Goal: Information Seeking & Learning: Compare options

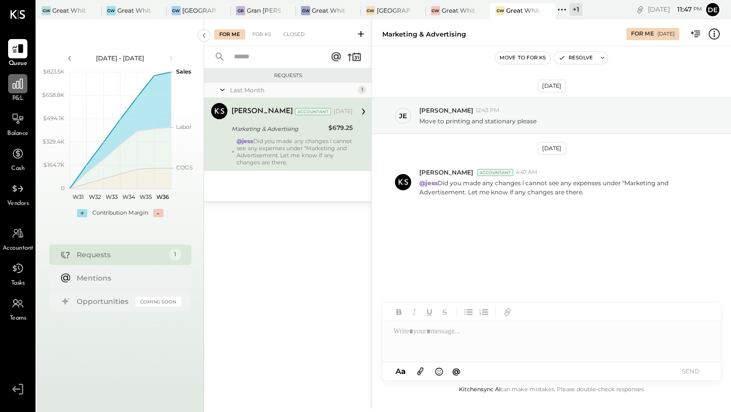
click at [14, 90] on icon at bounding box center [17, 83] width 13 height 13
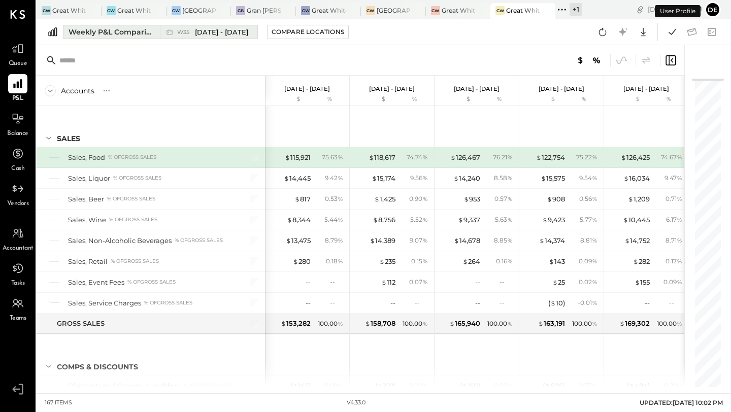
click at [190, 31] on span "W35" at bounding box center [184, 32] width 15 height 6
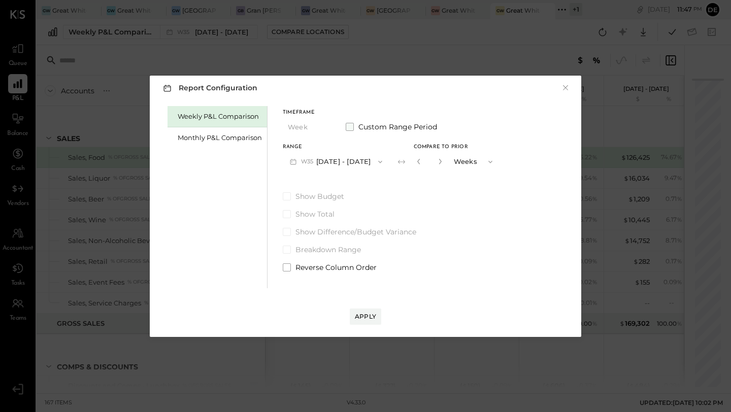
click at [355, 126] on label "Custom Range Period" at bounding box center [391, 127] width 91 height 10
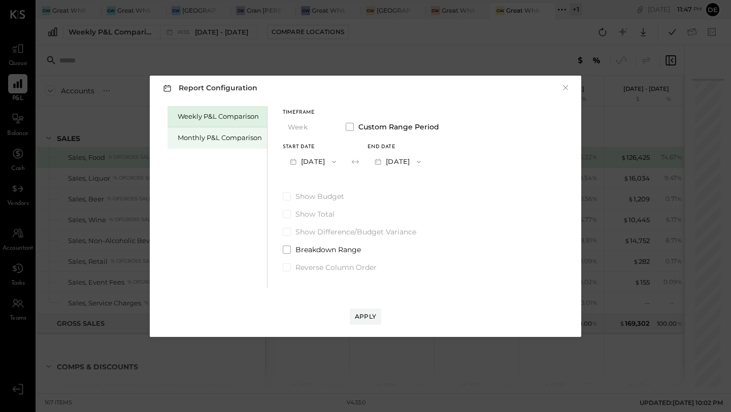
click at [238, 135] on div "Monthly P&L Comparison" at bounding box center [220, 138] width 84 height 10
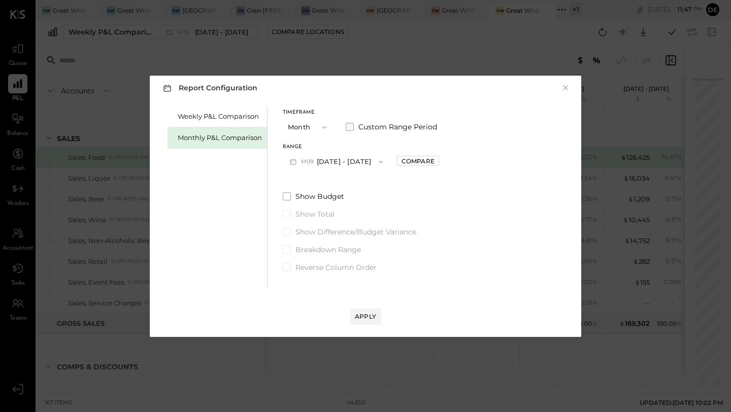
click at [351, 125] on span at bounding box center [350, 127] width 8 height 8
click at [317, 162] on button "[DATE]" at bounding box center [313, 161] width 60 height 19
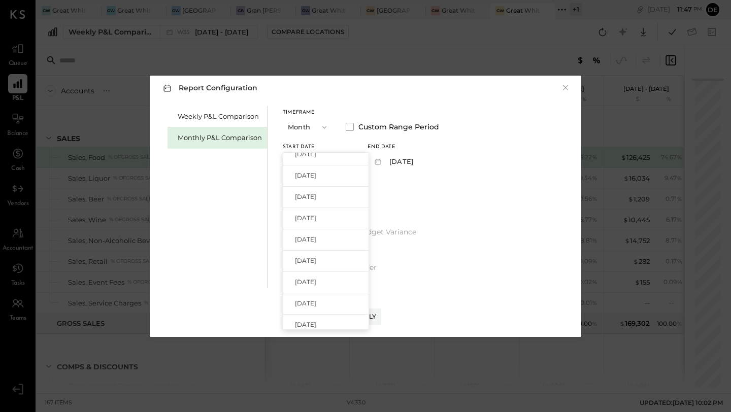
scroll to position [538, 0]
click at [313, 304] on span "[DATE]" at bounding box center [305, 307] width 21 height 9
click at [322, 158] on button "[DATE]" at bounding box center [313, 161] width 60 height 19
click at [316, 305] on span "[DATE]" at bounding box center [305, 309] width 21 height 9
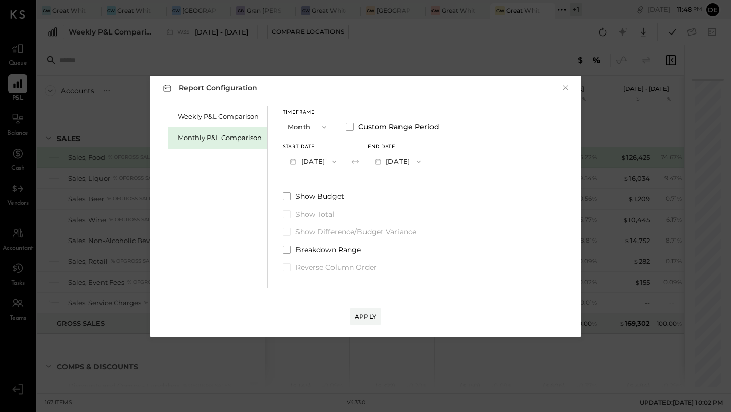
click at [412, 161] on button "[DATE]" at bounding box center [398, 161] width 60 height 19
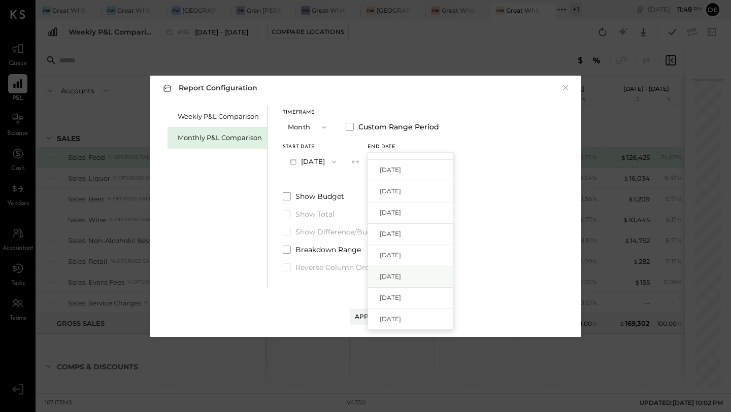
click at [401, 277] on span "[DATE]" at bounding box center [390, 276] width 21 height 9
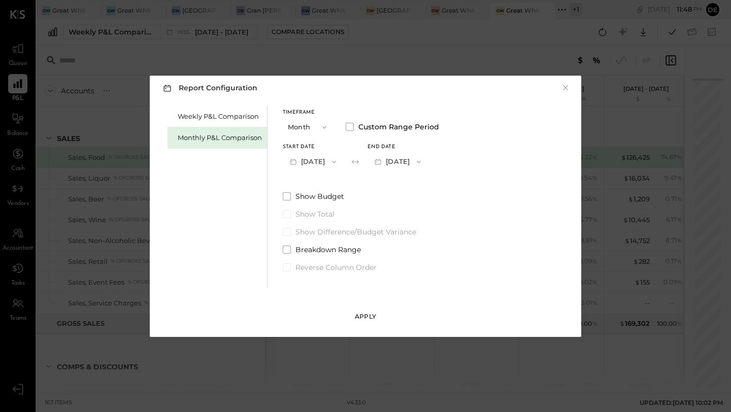
click at [369, 319] on div "Apply" at bounding box center [365, 316] width 21 height 9
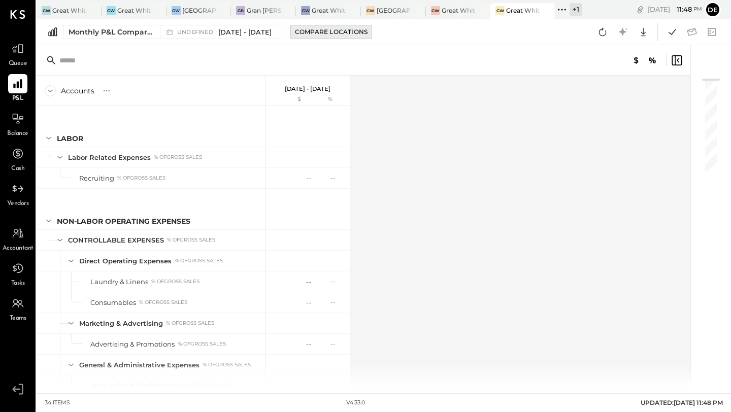
click at [329, 32] on div "Compare Locations" at bounding box center [331, 31] width 73 height 9
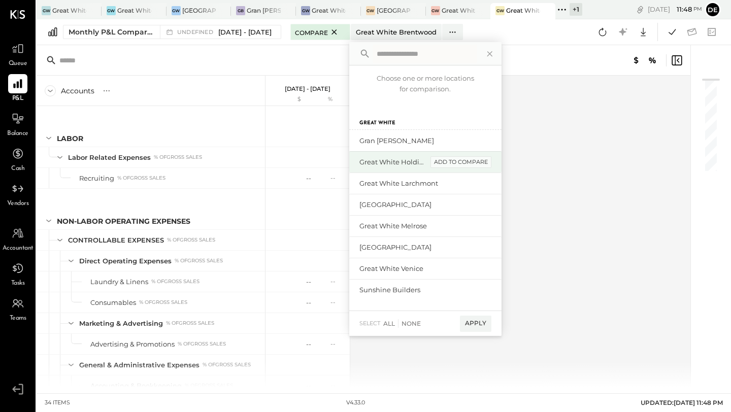
click at [451, 162] on div "add to compare" at bounding box center [461, 162] width 61 height 12
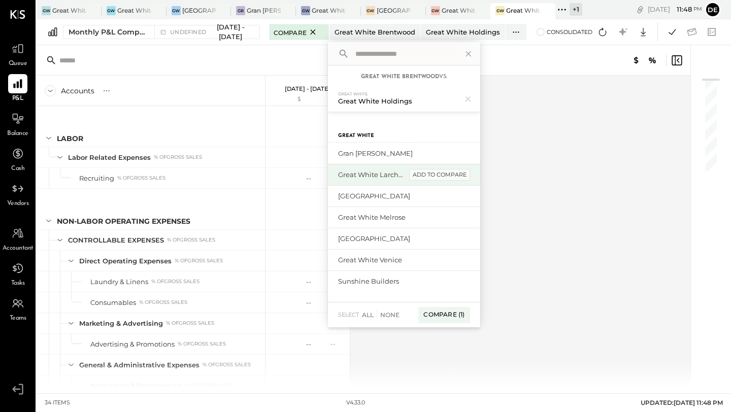
click at [446, 176] on div "add to compare" at bounding box center [439, 175] width 61 height 12
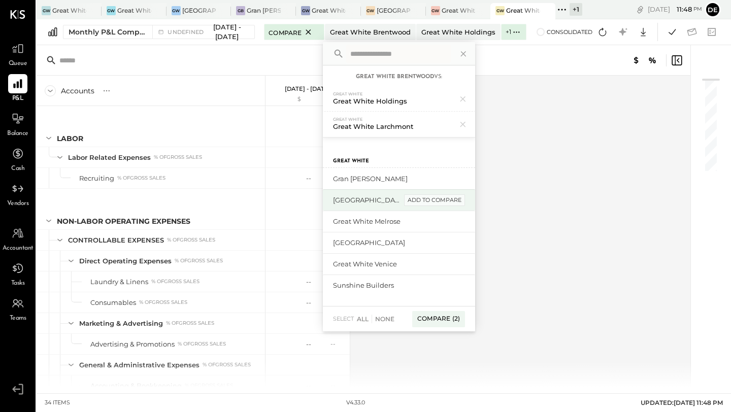
click at [443, 196] on div "add to compare" at bounding box center [434, 200] width 61 height 12
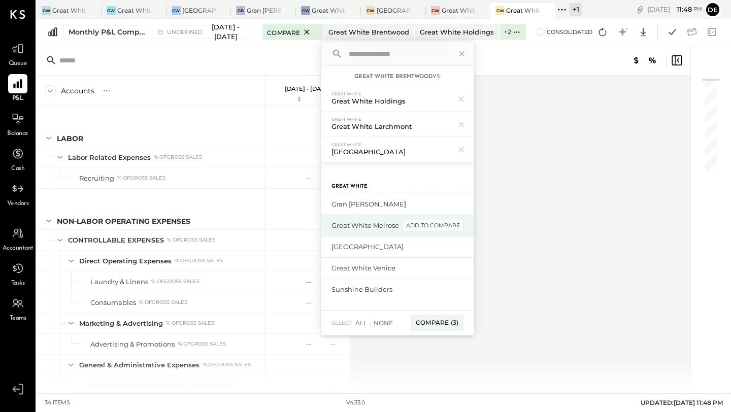
click at [437, 220] on div "add to compare" at bounding box center [433, 226] width 61 height 12
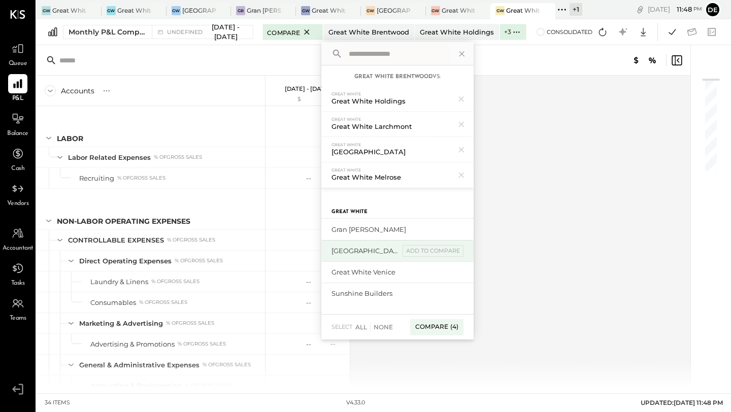
click at [436, 243] on div "Great White Studio City add to compare" at bounding box center [397, 250] width 152 height 21
click at [436, 254] on div "add to compare" at bounding box center [433, 251] width 61 height 12
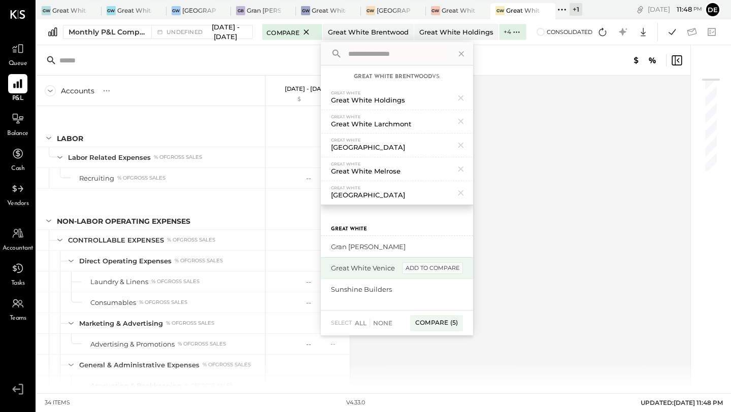
click at [436, 267] on div "add to compare" at bounding box center [432, 268] width 61 height 12
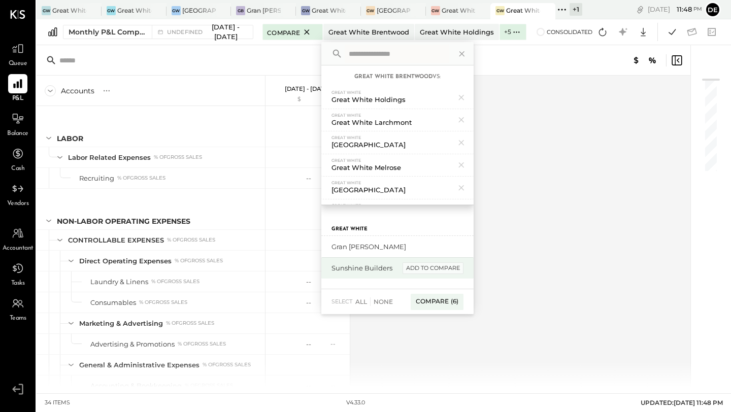
click at [438, 271] on div "add to compare" at bounding box center [433, 268] width 61 height 12
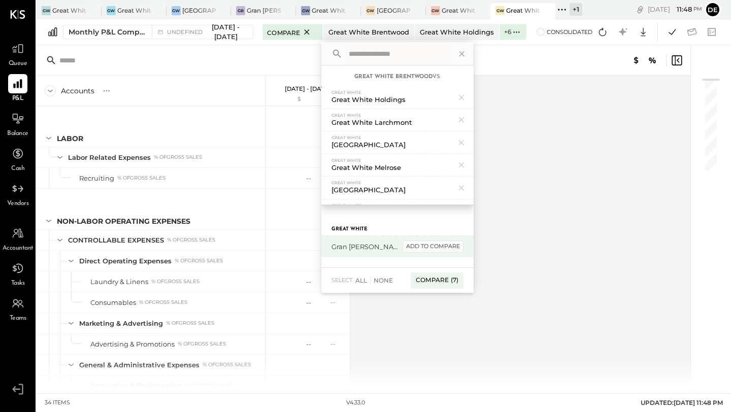
click at [442, 243] on div "add to compare" at bounding box center [433, 247] width 61 height 12
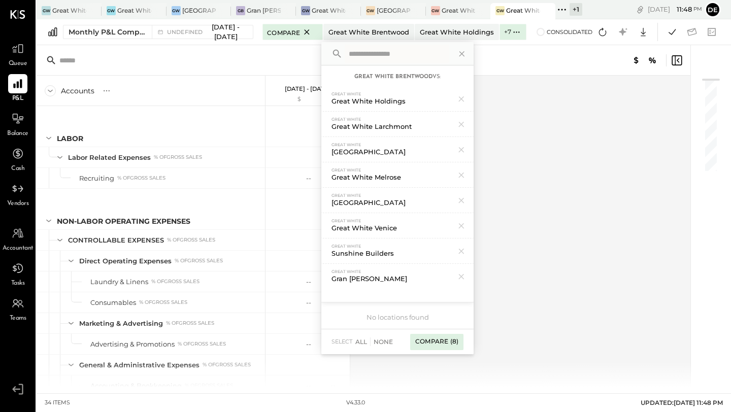
click at [436, 336] on div "Compare (8)" at bounding box center [436, 342] width 53 height 16
